Goal: Task Accomplishment & Management: Manage account settings

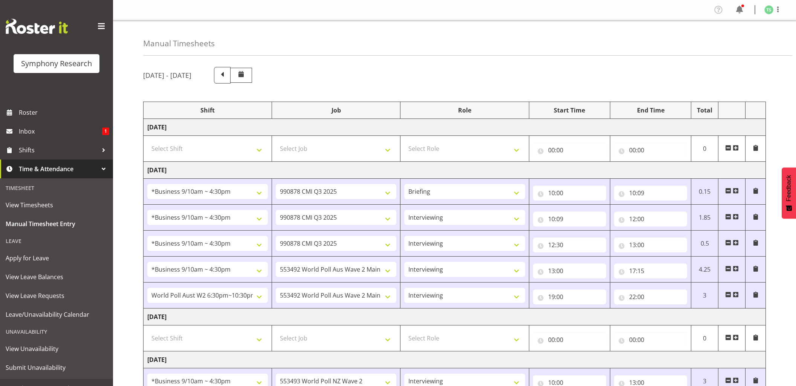
select select "26078"
select select "10239"
select select "26078"
select select "10239"
select select "47"
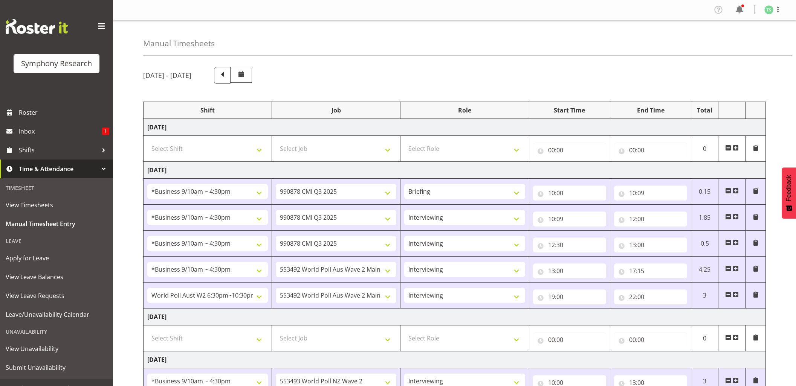
select select "26078"
select select "10239"
select select "47"
select select "26078"
select select "10499"
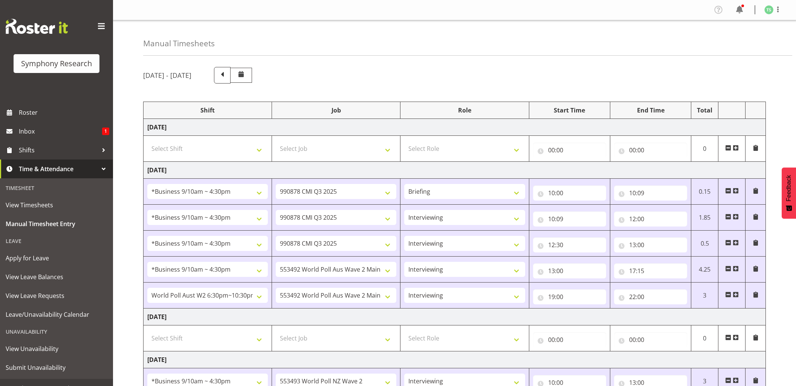
select select "47"
select select "56692"
select select "10499"
select select "47"
select select "26078"
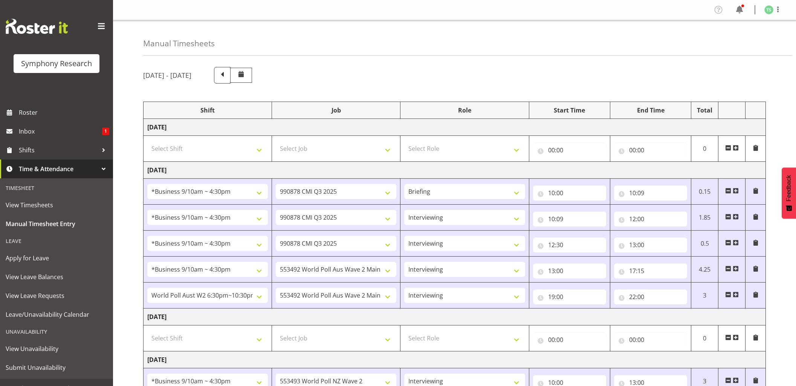
select select "10527"
select select "47"
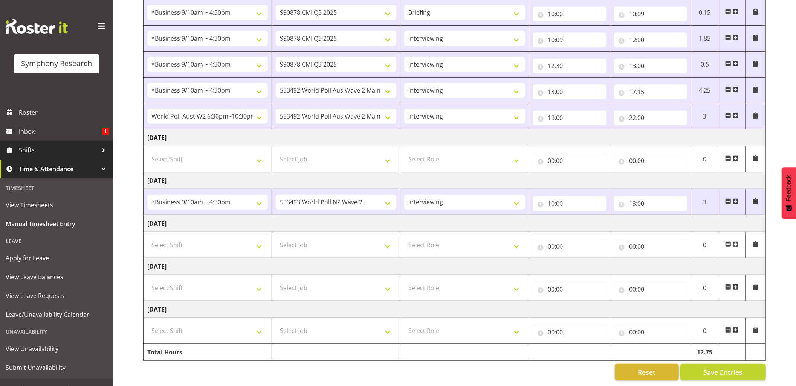
click at [26, 149] on span "Shifts" at bounding box center [58, 150] width 79 height 11
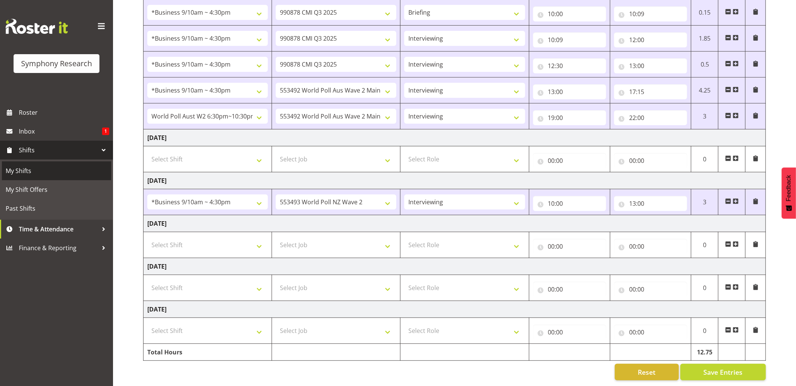
click at [18, 172] on span "My Shifts" at bounding box center [57, 170] width 102 height 11
